Goal: Information Seeking & Learning: Learn about a topic

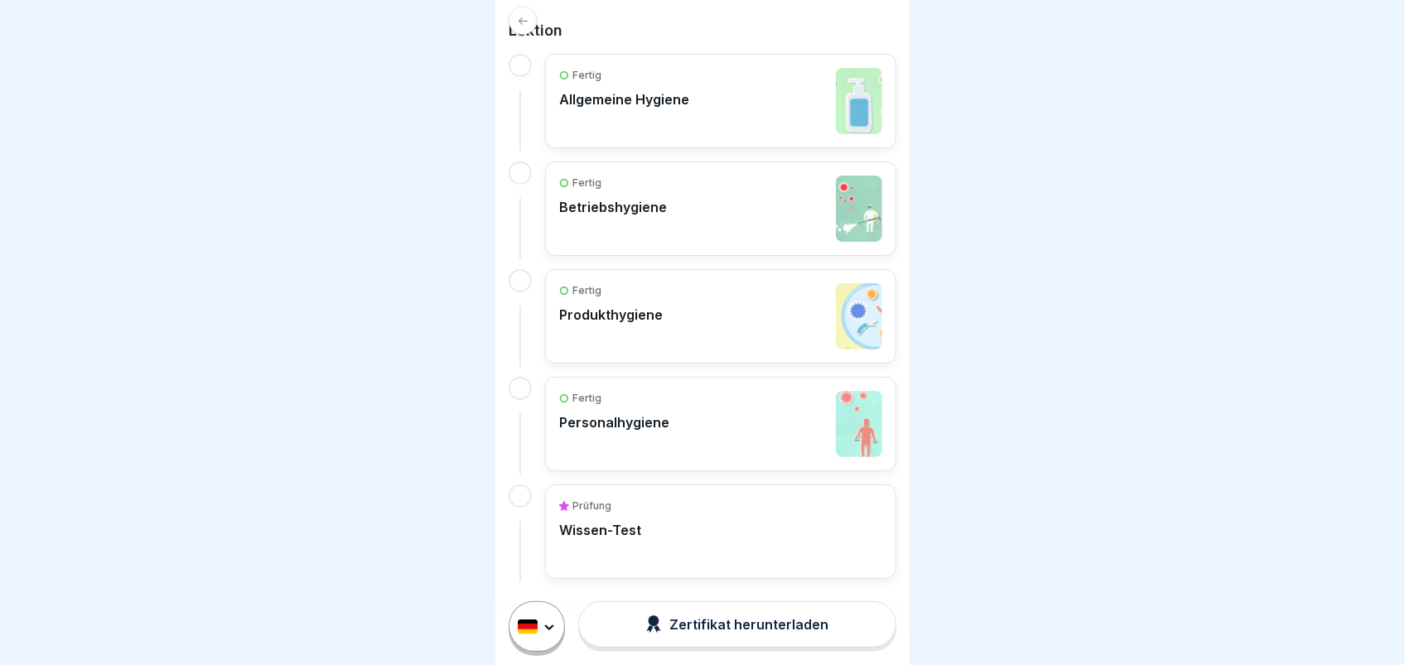
scroll to position [15, 0]
click at [680, 505] on div "Prüfung Wissen-Test" at bounding box center [720, 532] width 323 height 66
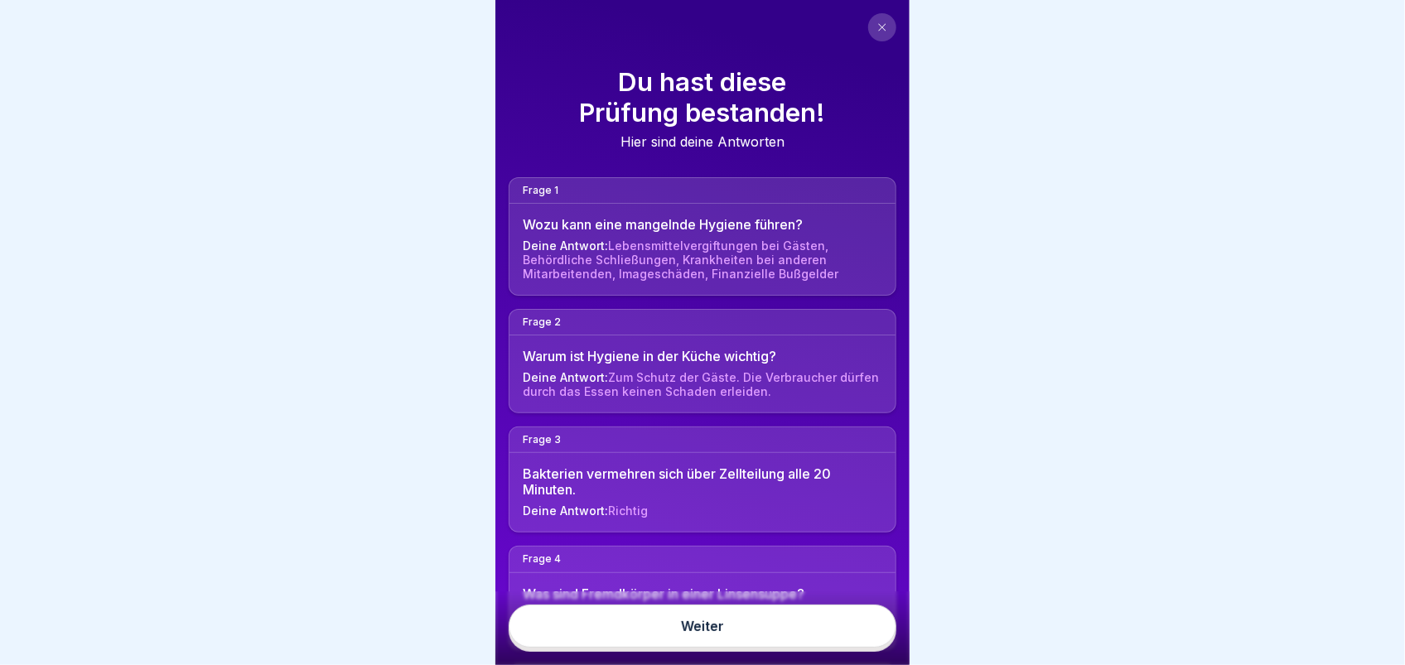
scroll to position [15, 0]
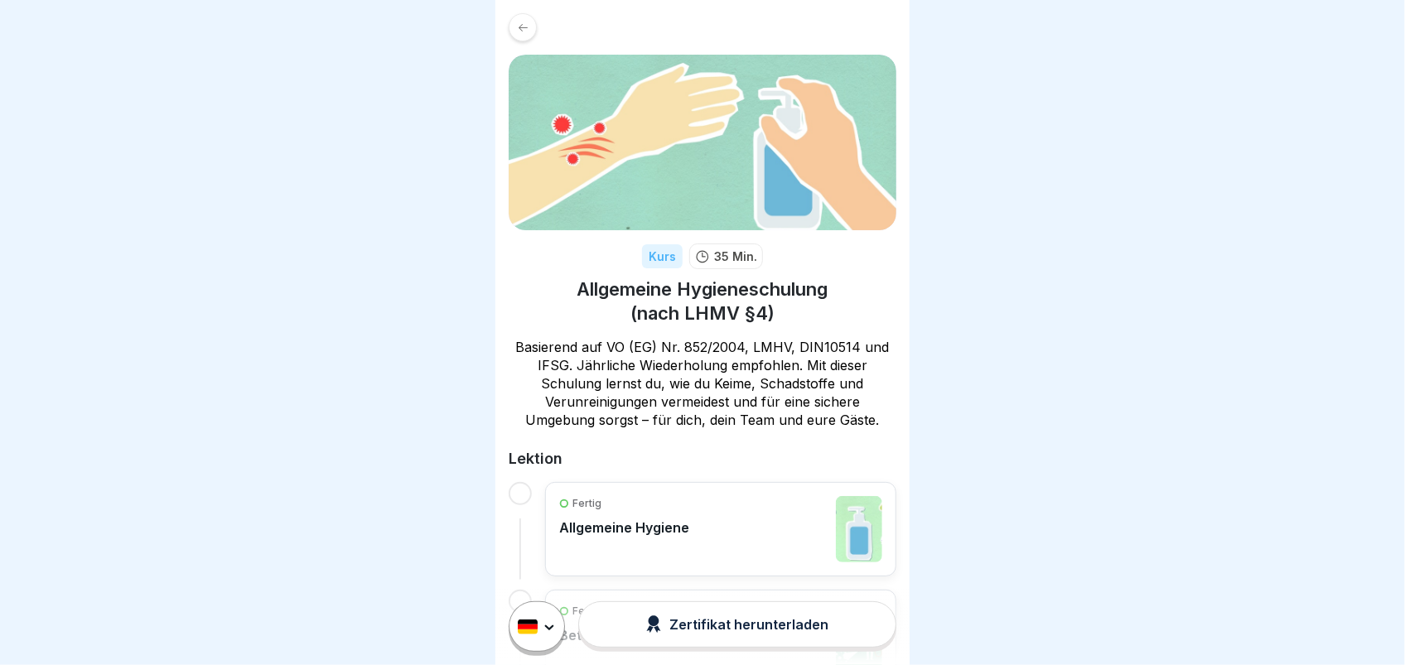
click at [526, 17] on div at bounding box center [523, 27] width 28 height 28
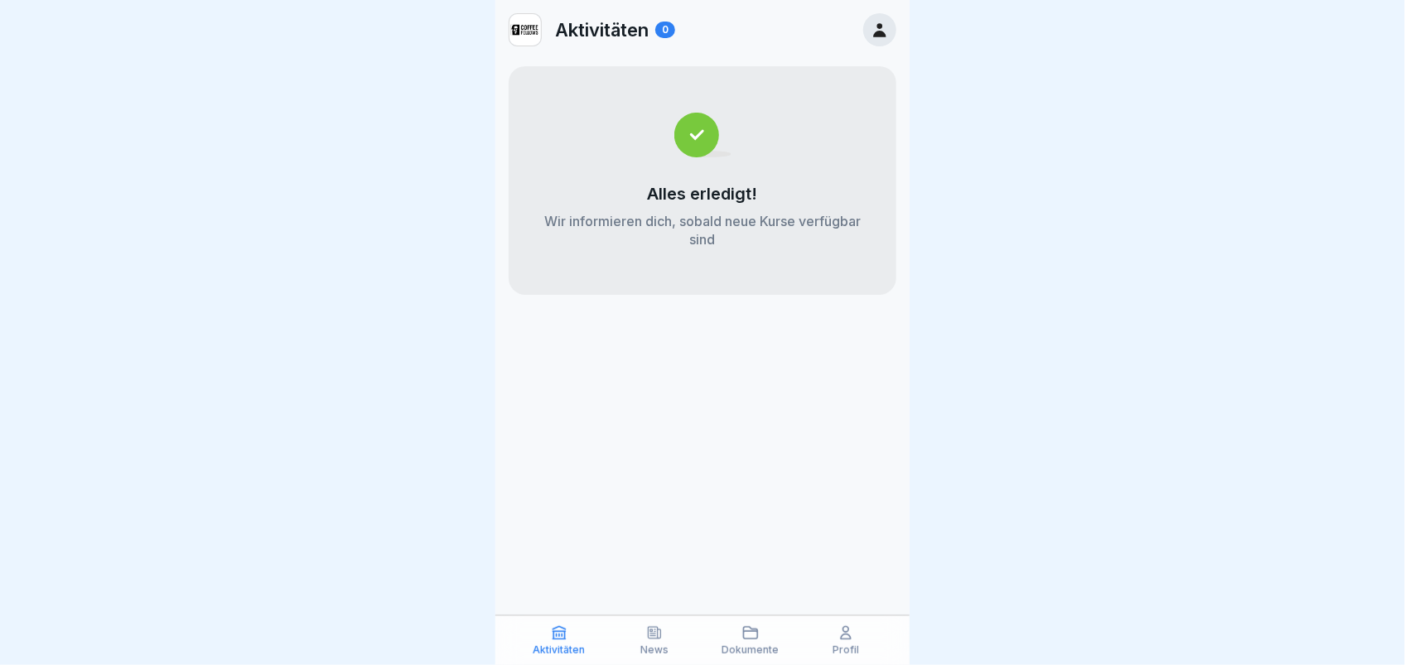
click at [559, 633] on icon at bounding box center [559, 633] width 12 height 12
click at [653, 640] on icon at bounding box center [654, 633] width 17 height 17
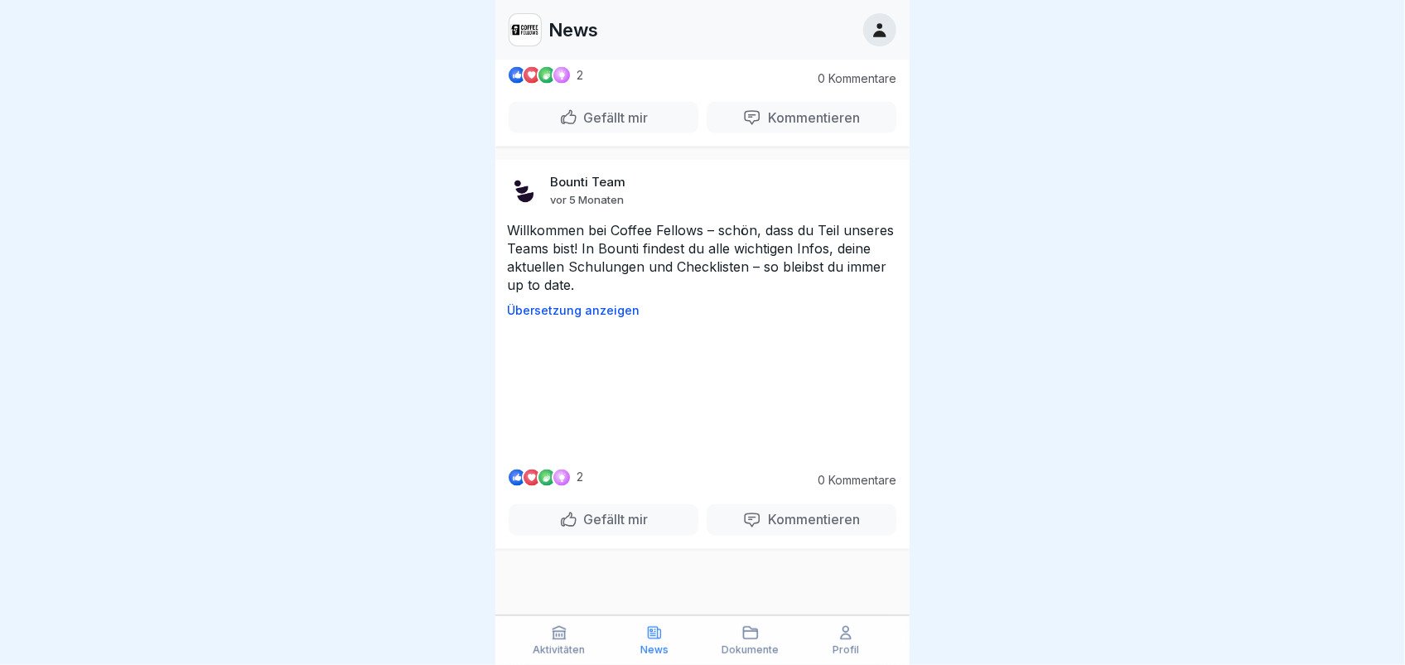
scroll to position [15, 0]
click at [740, 636] on div "Dokumente" at bounding box center [751, 640] width 88 height 31
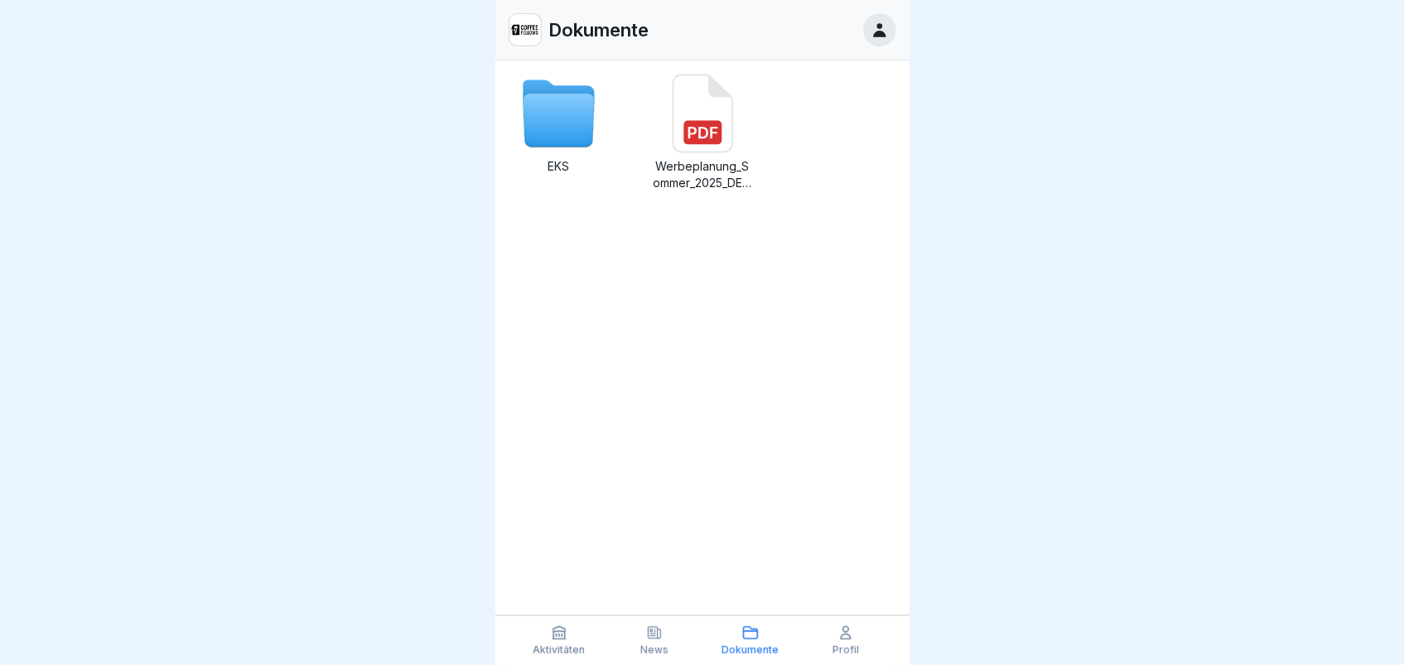
click at [569, 117] on icon at bounding box center [558, 120] width 71 height 53
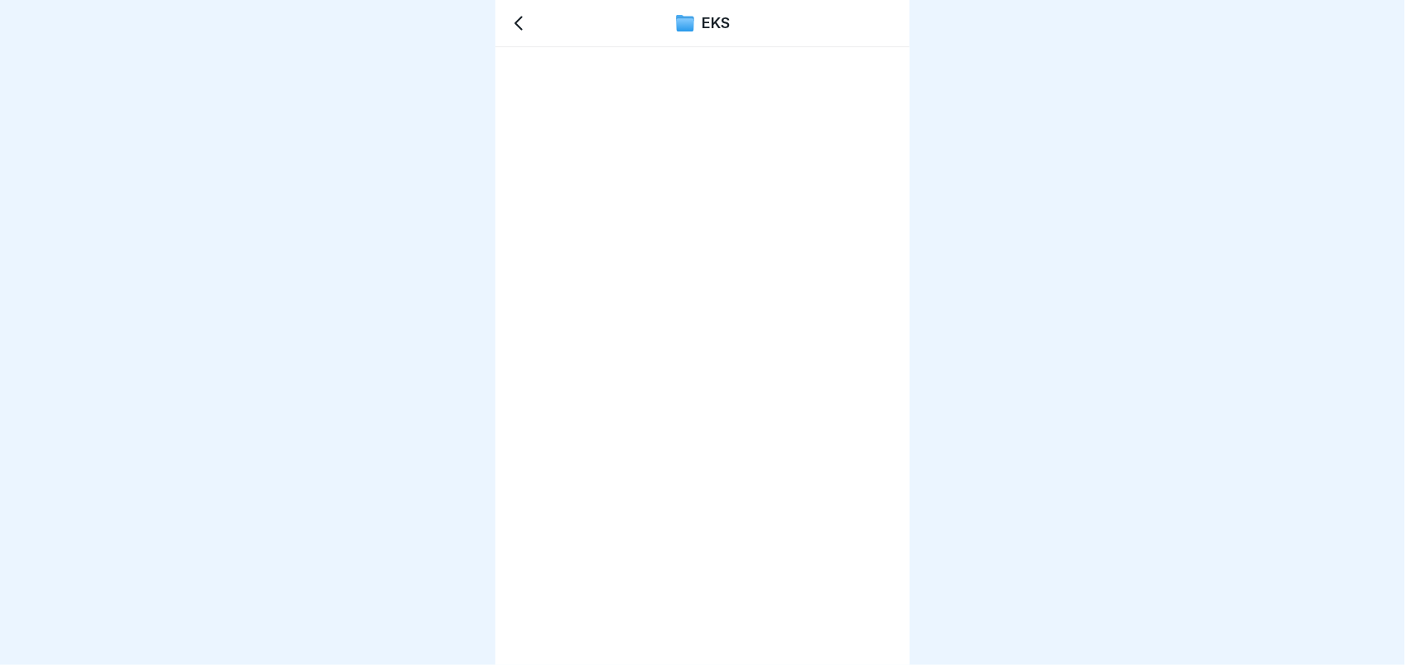
click at [514, 24] on icon at bounding box center [519, 23] width 20 height 20
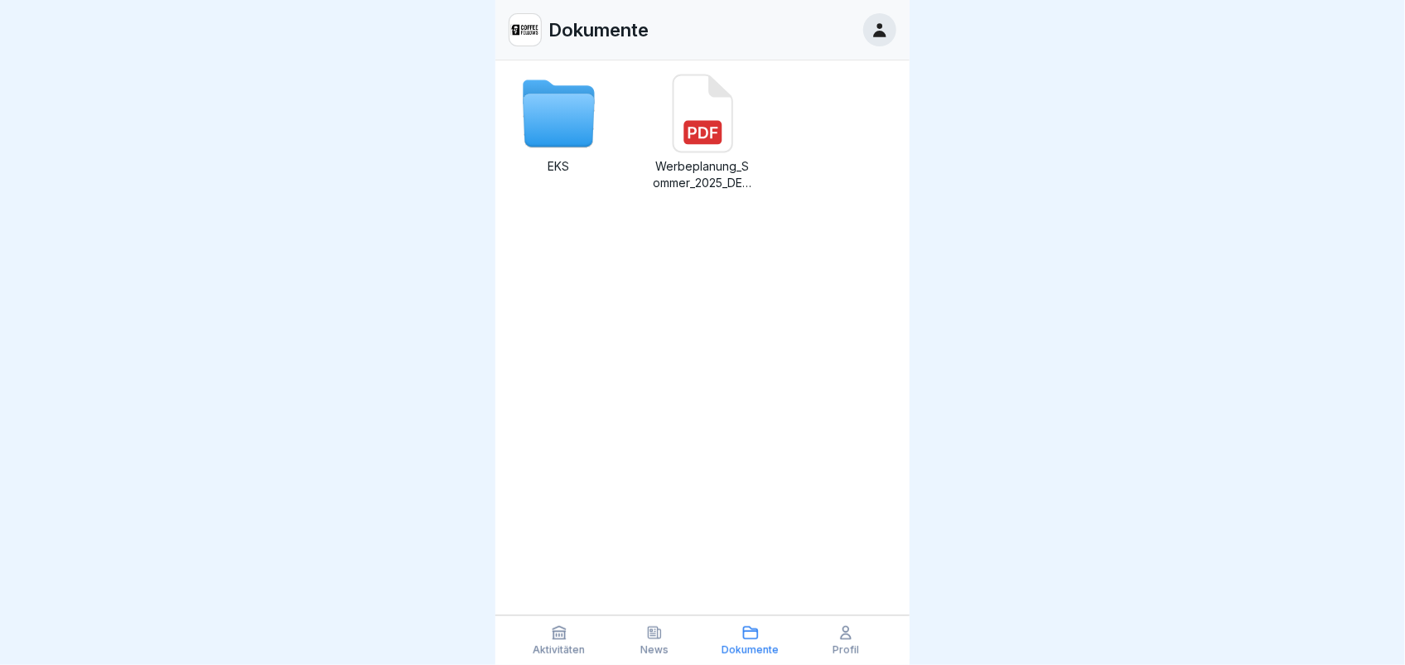
click at [850, 638] on icon at bounding box center [846, 633] width 10 height 12
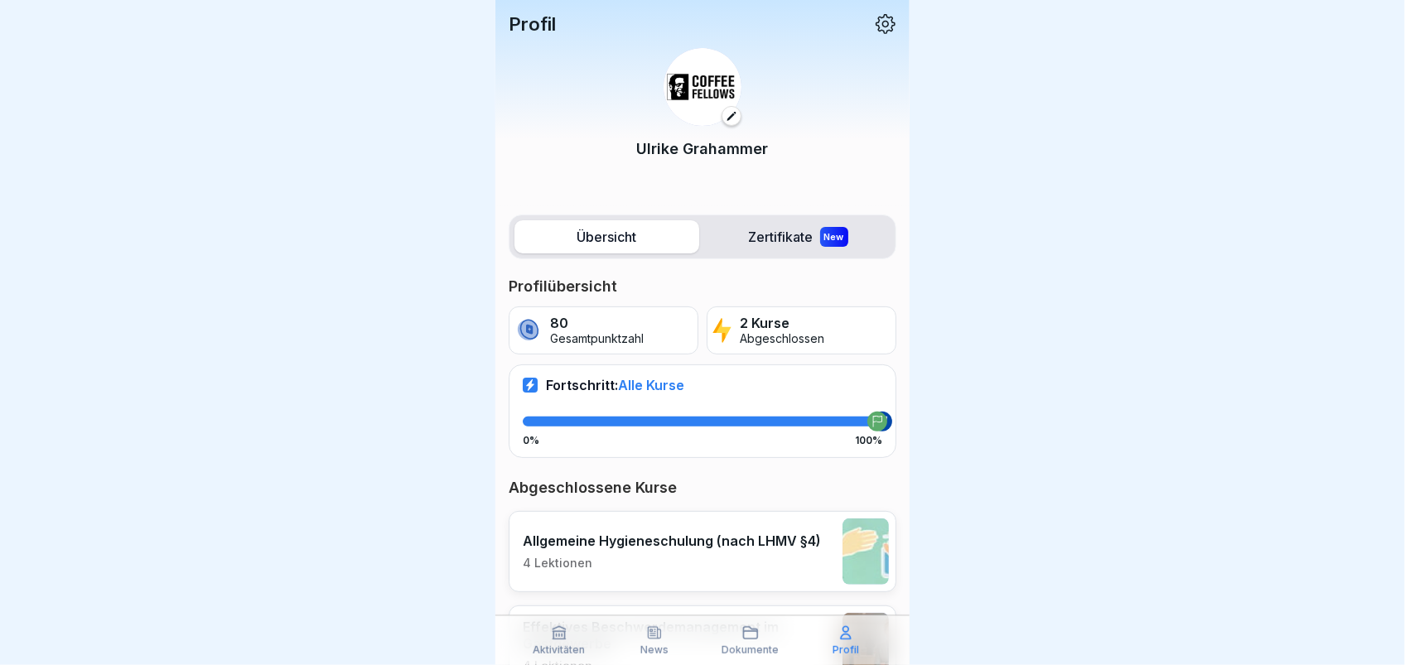
click at [766, 228] on label "Zertifikate New" at bounding box center [798, 236] width 185 height 33
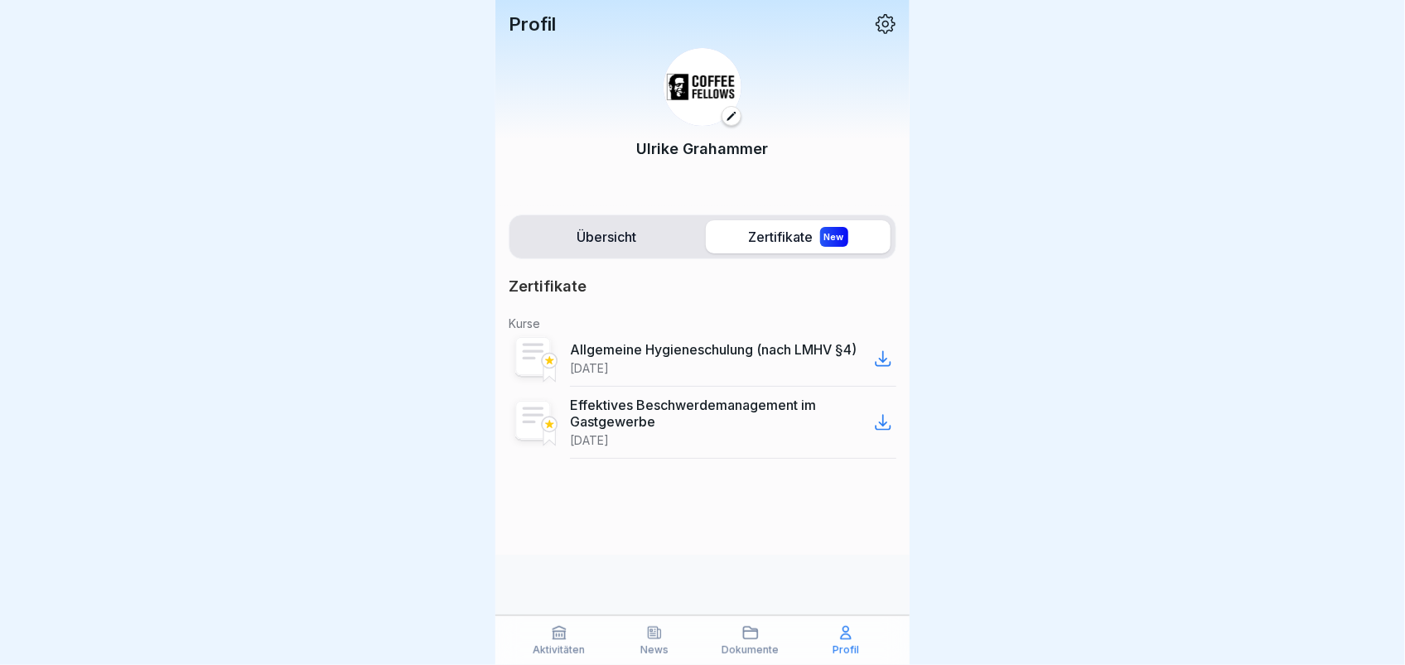
click at [617, 232] on label "Übersicht" at bounding box center [606, 236] width 185 height 33
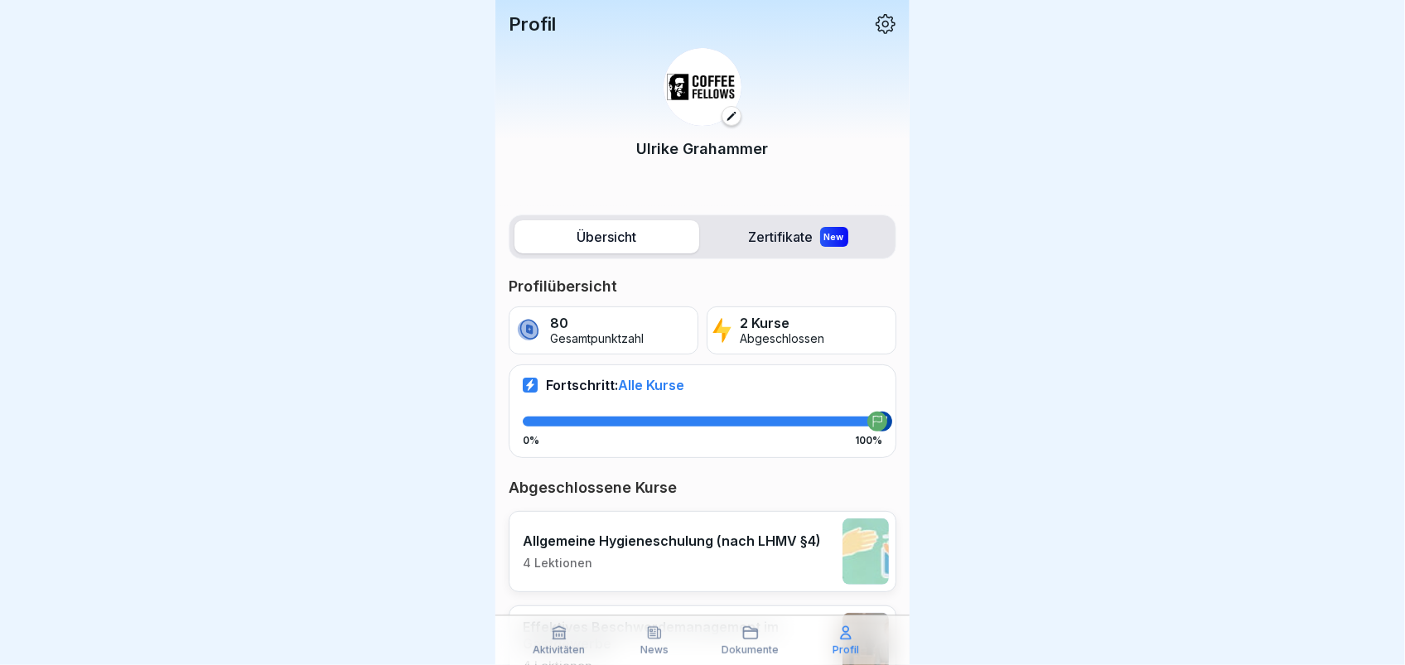
scroll to position [15, 0]
click at [753, 650] on p "Dokumente" at bounding box center [750, 650] width 57 height 12
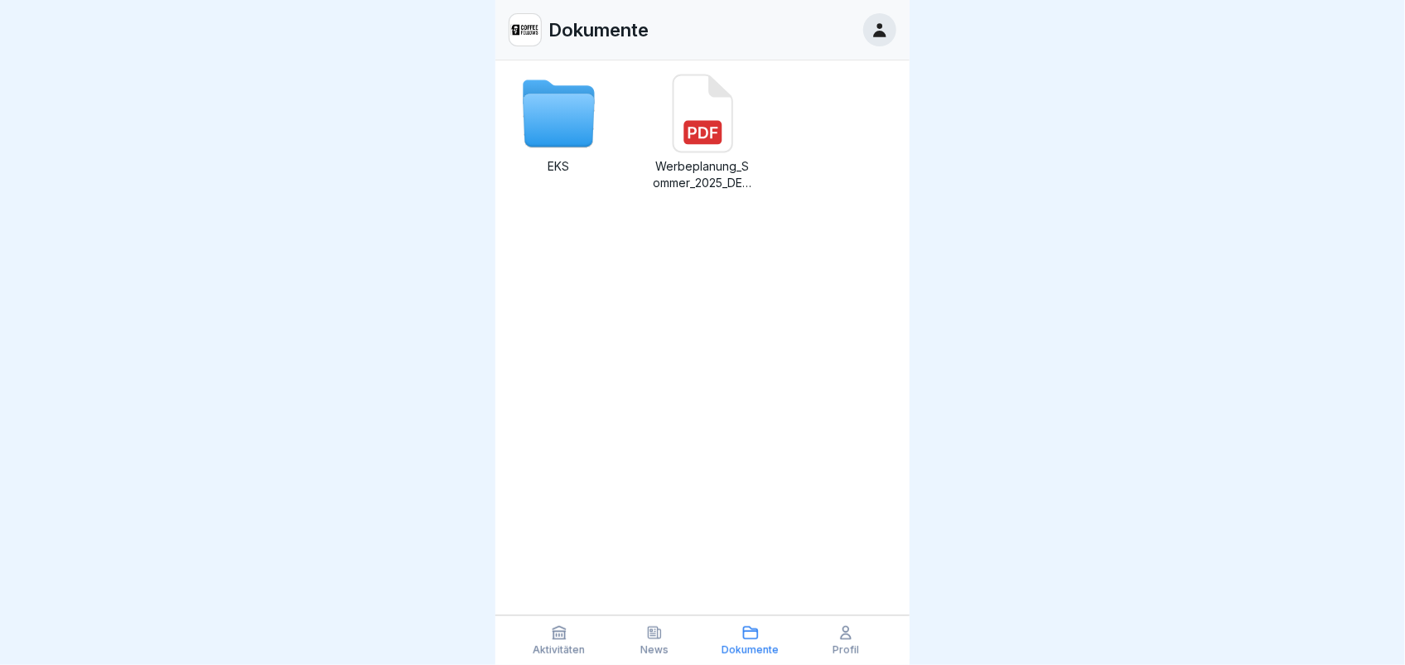
click at [707, 131] on rect at bounding box center [702, 133] width 38 height 24
